Goal: Transaction & Acquisition: Purchase product/service

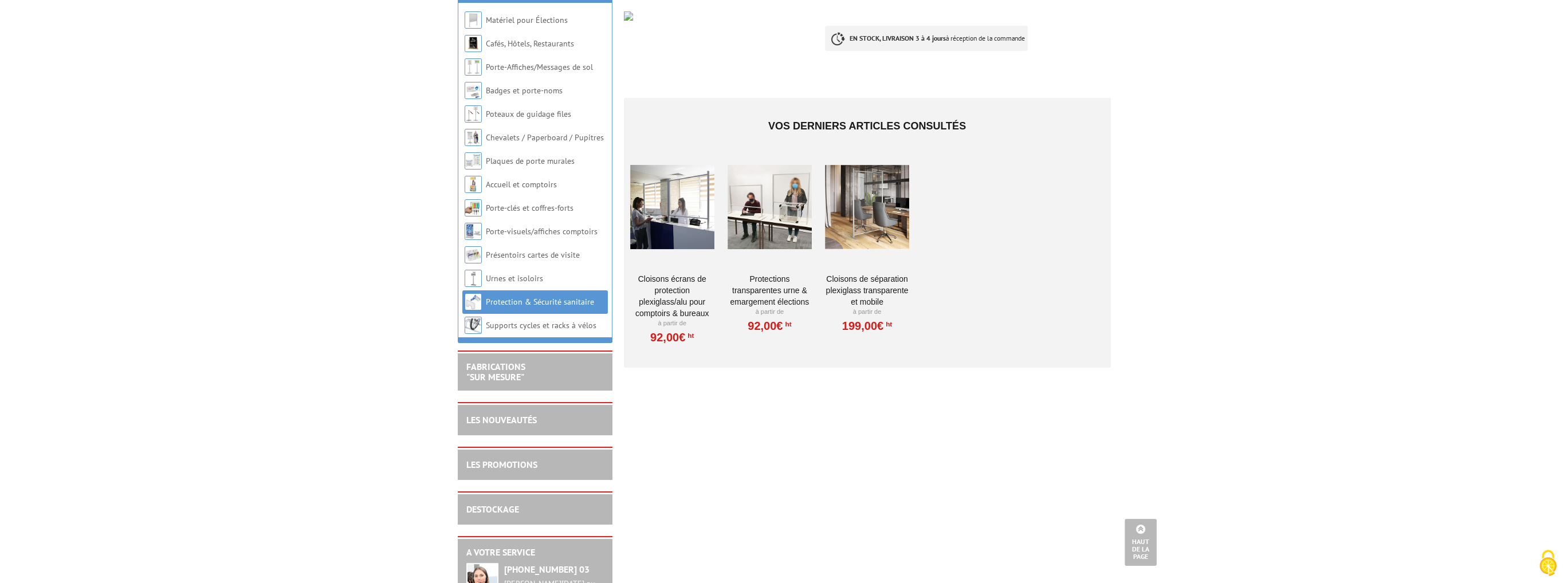
scroll to position [165, 0]
click at [871, 289] on link "Cloisons de séparation Plexiglass transparente et mobile" at bounding box center [867, 292] width 84 height 34
